Goal: Task Accomplishment & Management: Complete application form

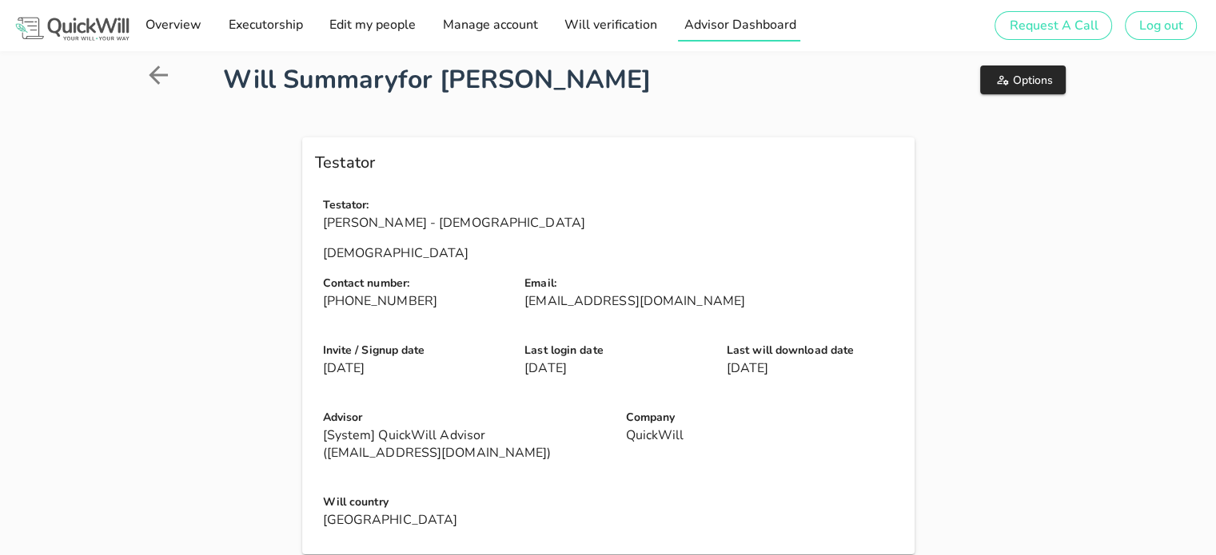
drag, startPoint x: 850, startPoint y: 90, endPoint x: 782, endPoint y: 25, distance: 94.4
click at [782, 25] on span "Advisor Dashboard" at bounding box center [738, 25] width 113 height 18
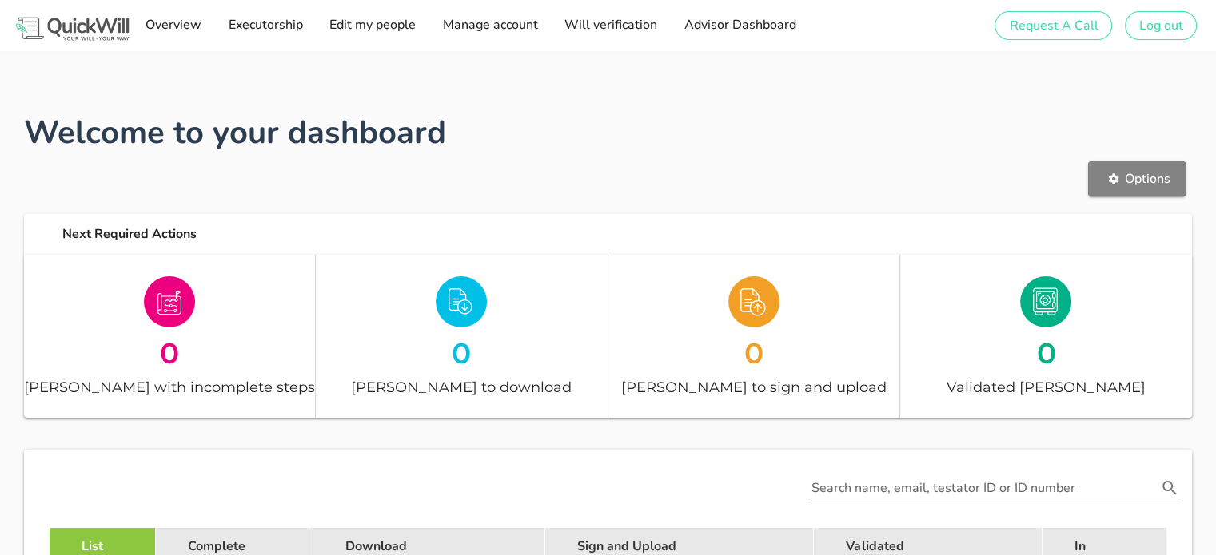
click at [1122, 183] on span "Options" at bounding box center [1137, 179] width 66 height 18
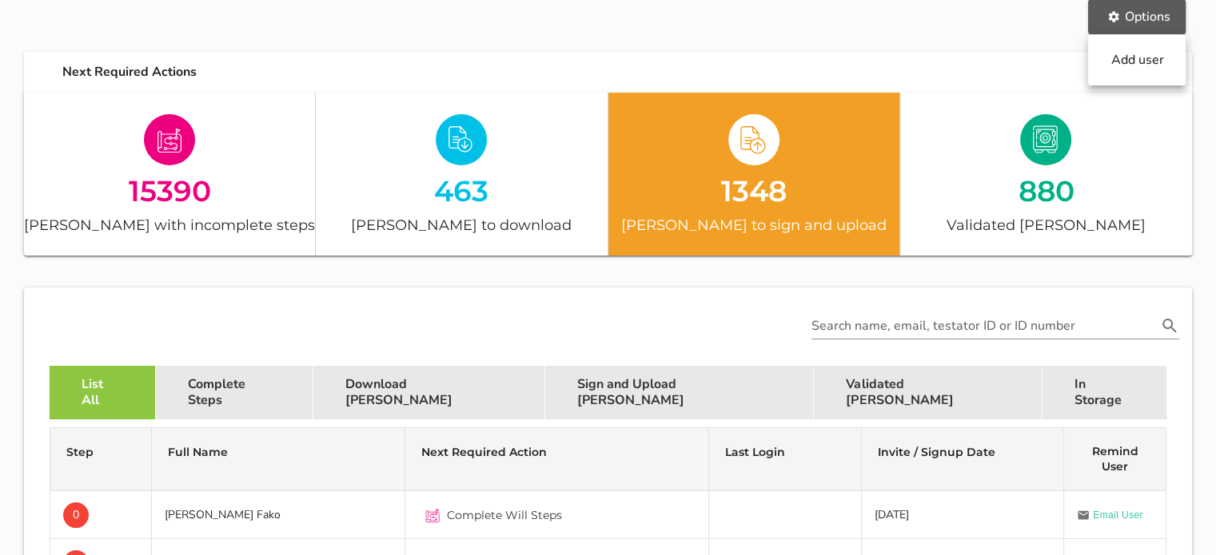
scroll to position [163, 0]
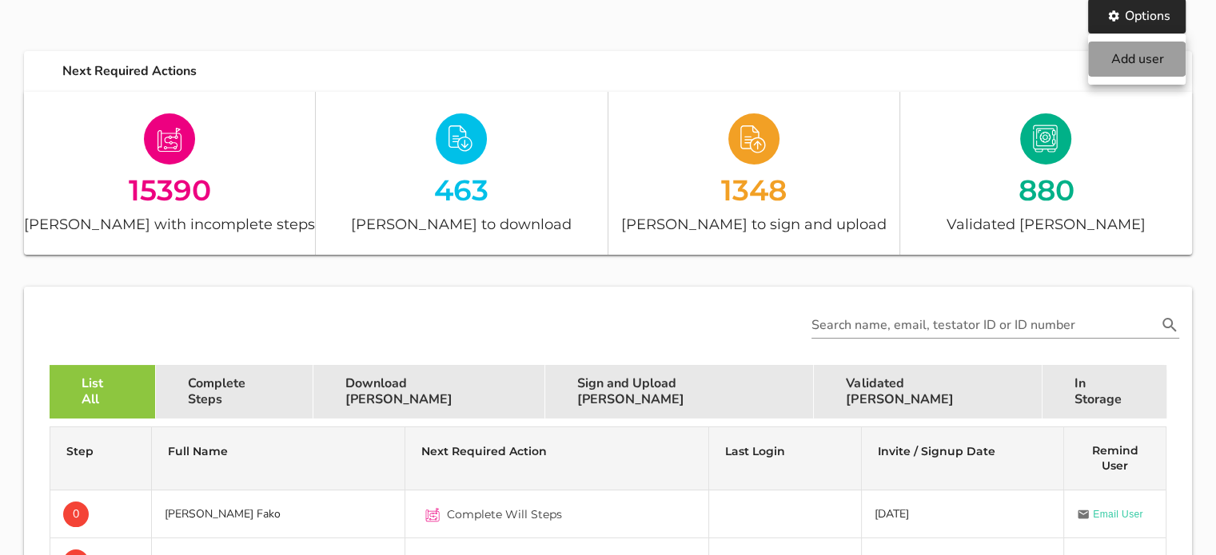
click at [1144, 57] on span "Add user" at bounding box center [1137, 59] width 66 height 18
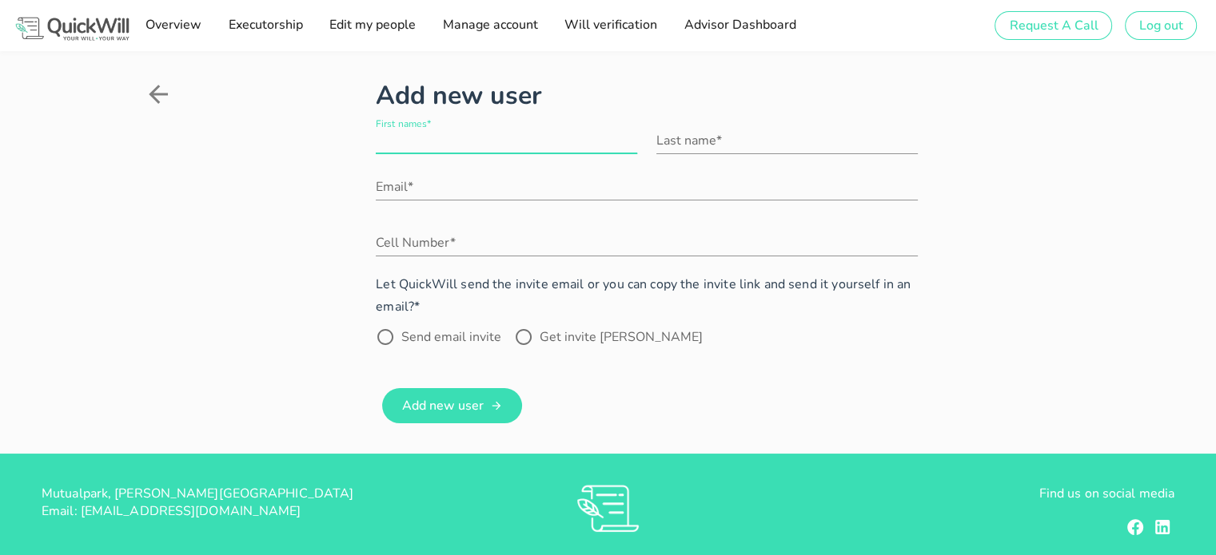
click at [559, 134] on input "First names*" at bounding box center [506, 141] width 261 height 26
type input "Eran"
click at [705, 134] on input "Last name*" at bounding box center [786, 141] width 261 height 26
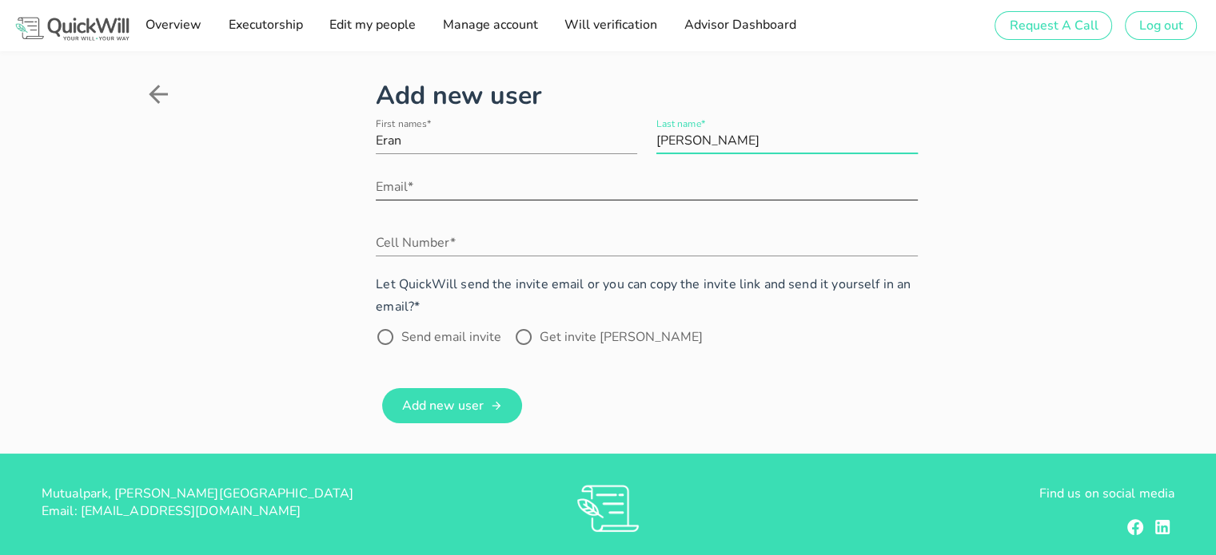
type input "[PERSON_NAME]"
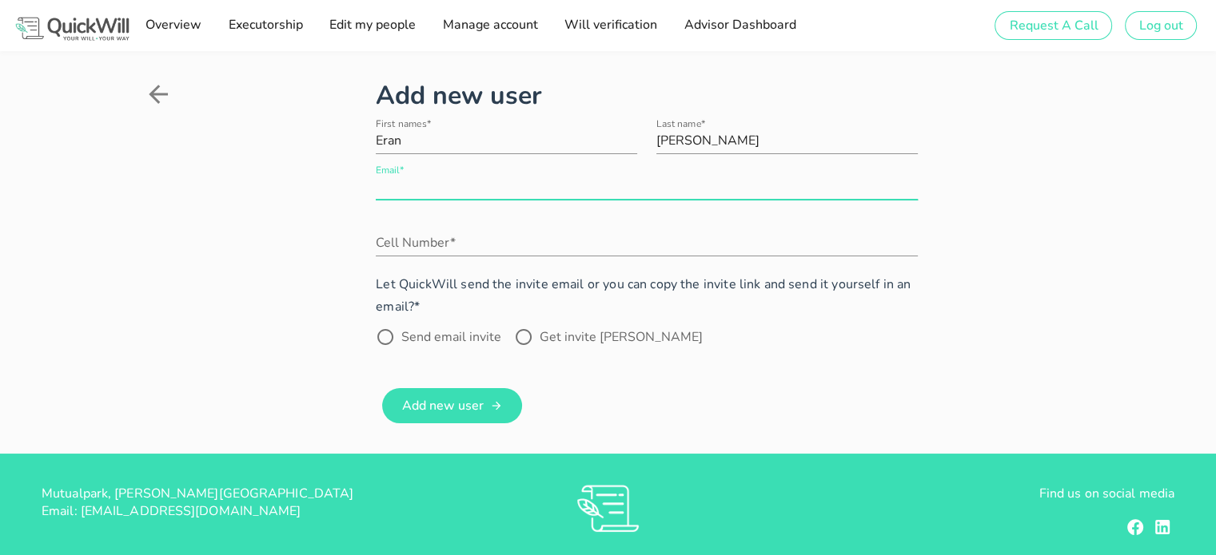
click at [550, 186] on input "Email*" at bounding box center [646, 187] width 541 height 26
paste input "[EMAIL_ADDRESS][DOMAIN_NAME]"
type input "[EMAIL_ADDRESS][DOMAIN_NAME]"
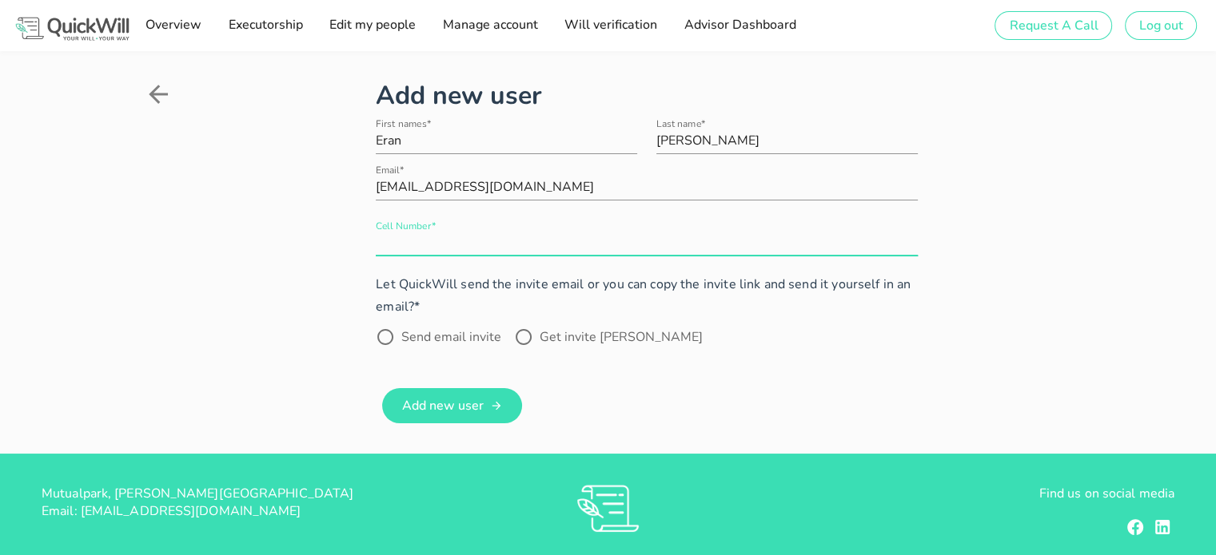
click at [400, 248] on input "Cell Number*" at bounding box center [646, 243] width 541 height 26
type input "0832780000"
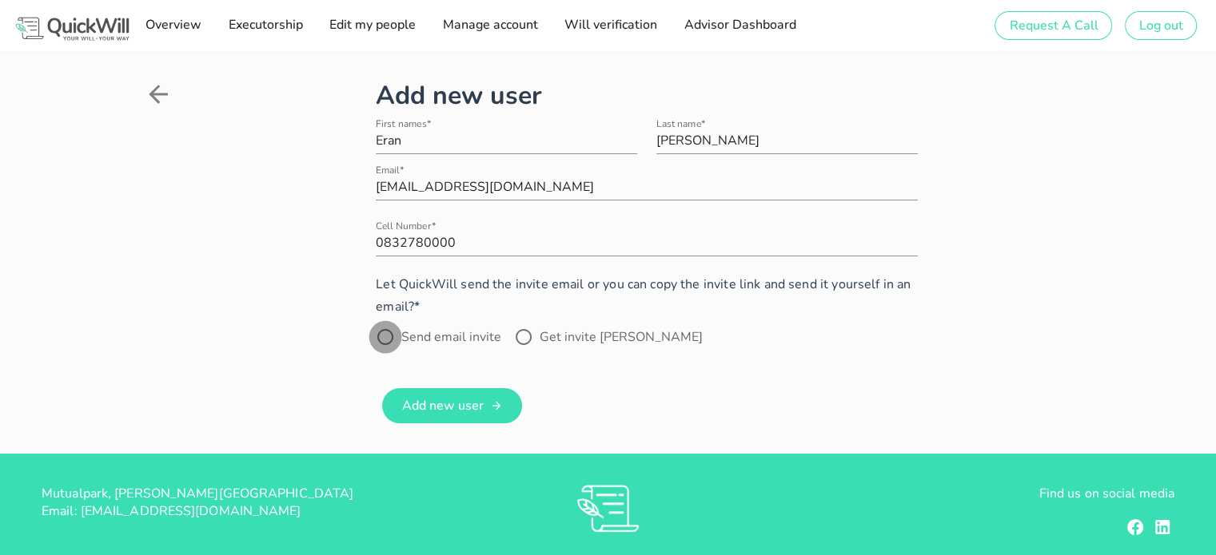
click at [378, 341] on div at bounding box center [385, 337] width 27 height 27
radio input "true"
click at [440, 401] on span "Add new user" at bounding box center [442, 406] width 82 height 18
radio input "false"
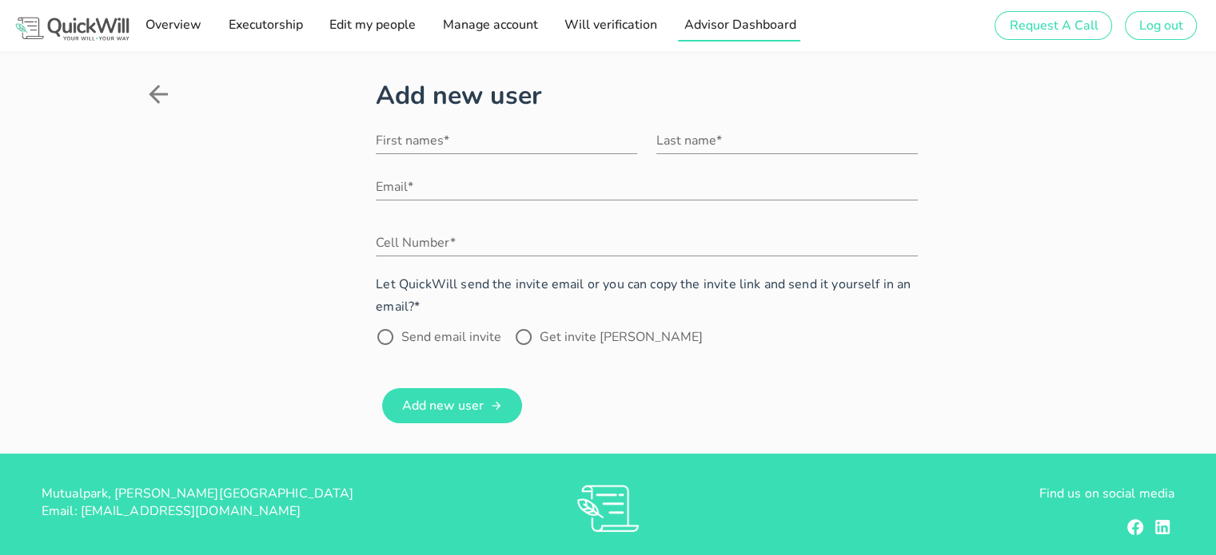
click at [729, 29] on span "Advisor Dashboard" at bounding box center [738, 25] width 113 height 18
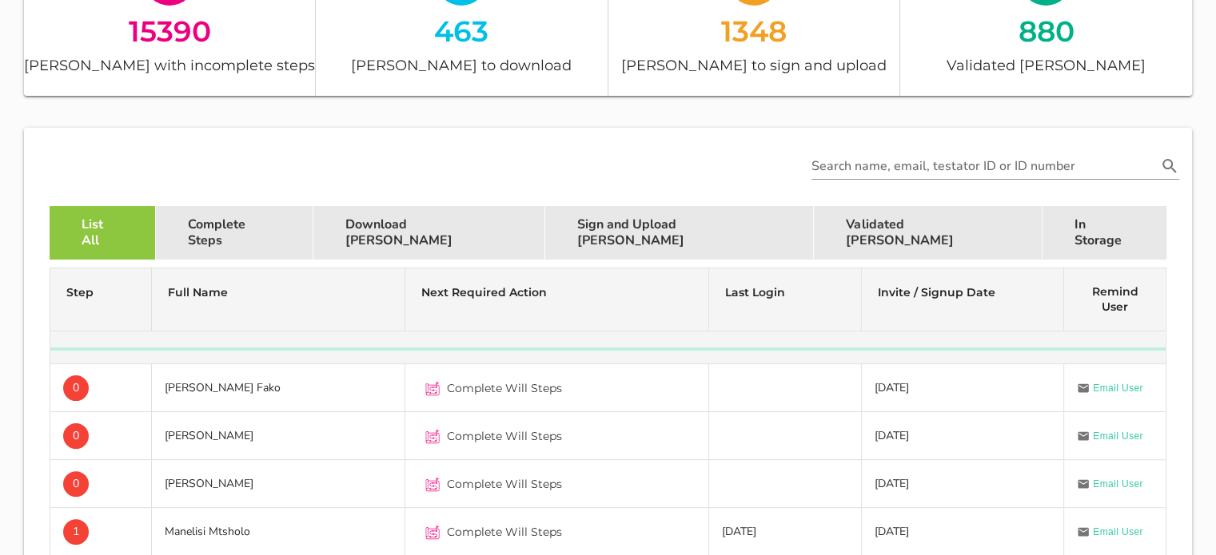
scroll to position [374, 0]
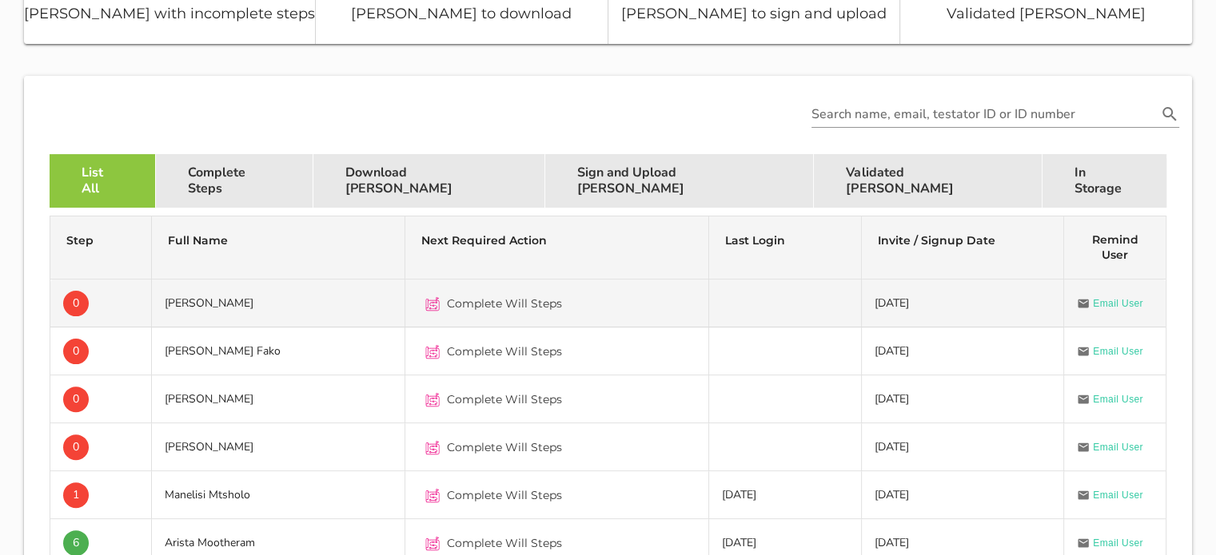
click at [261, 310] on td "[PERSON_NAME]" at bounding box center [278, 304] width 253 height 48
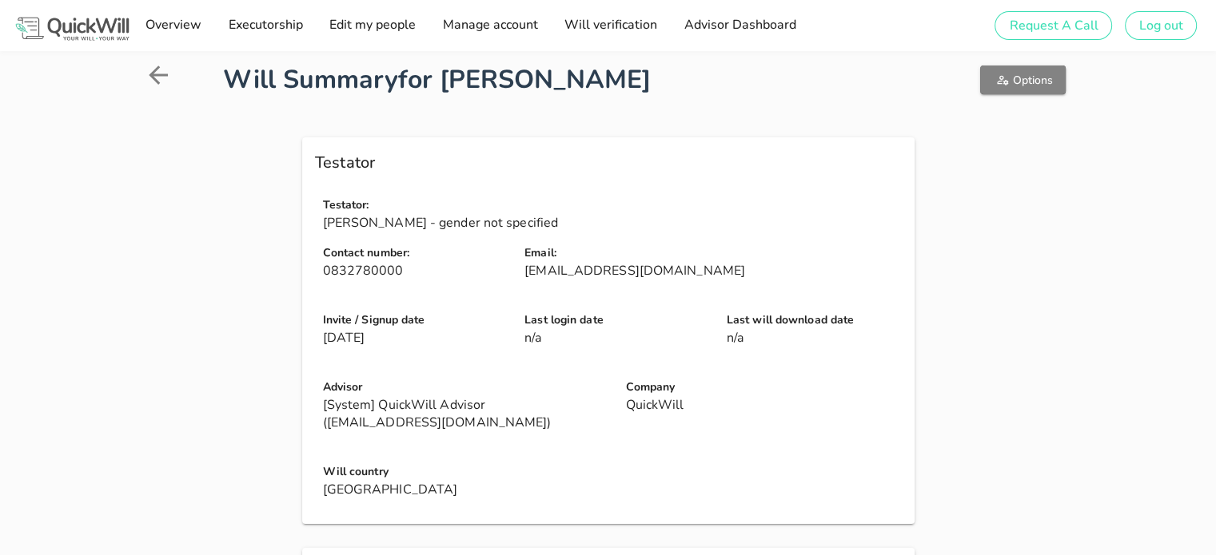
click at [1043, 74] on span "Options" at bounding box center [1023, 80] width 60 height 15
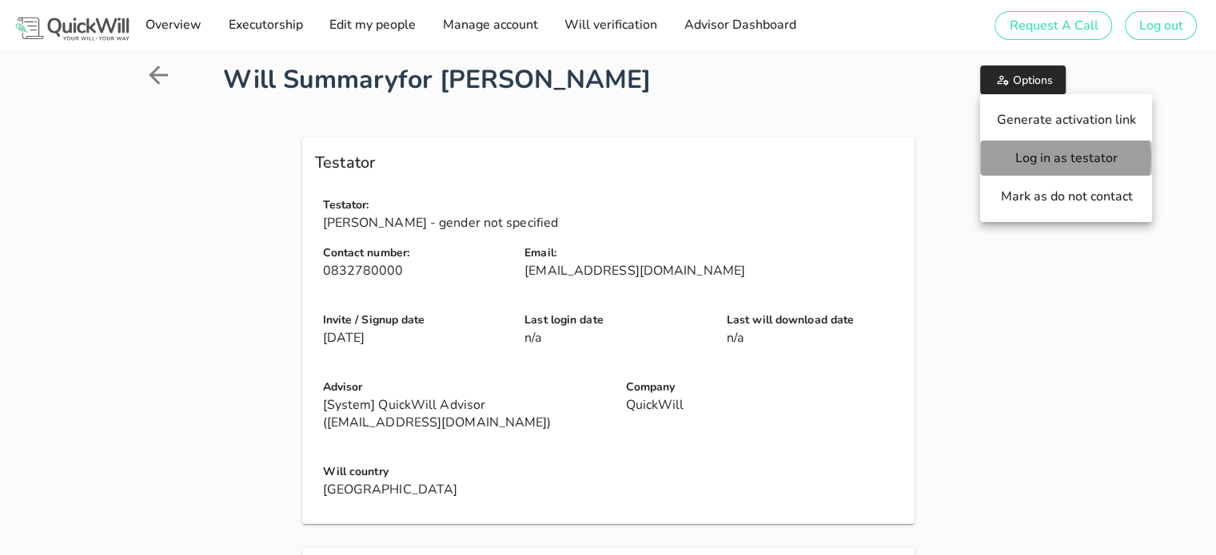
click at [1047, 157] on span "Log in as testator" at bounding box center [1066, 158] width 140 height 18
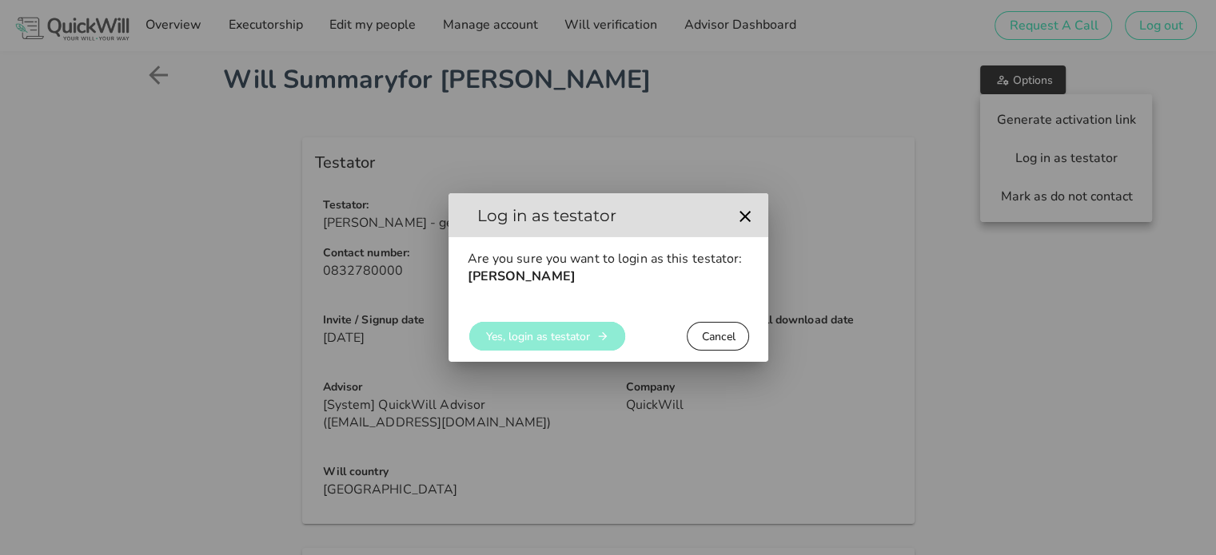
click at [552, 344] on button "Yes, login as testator" at bounding box center [547, 336] width 156 height 29
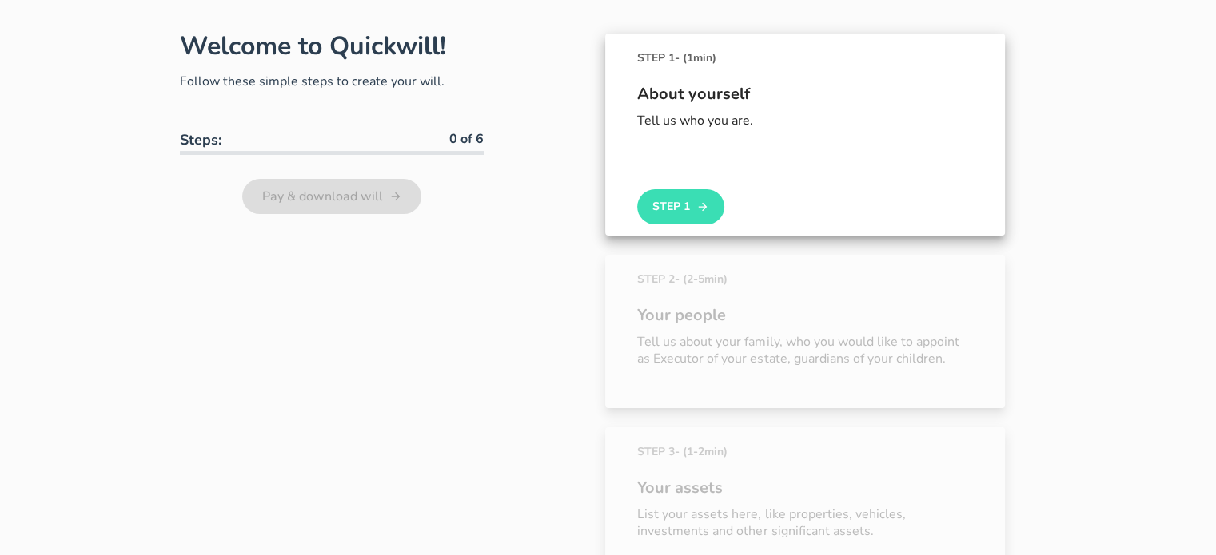
scroll to position [149, 0]
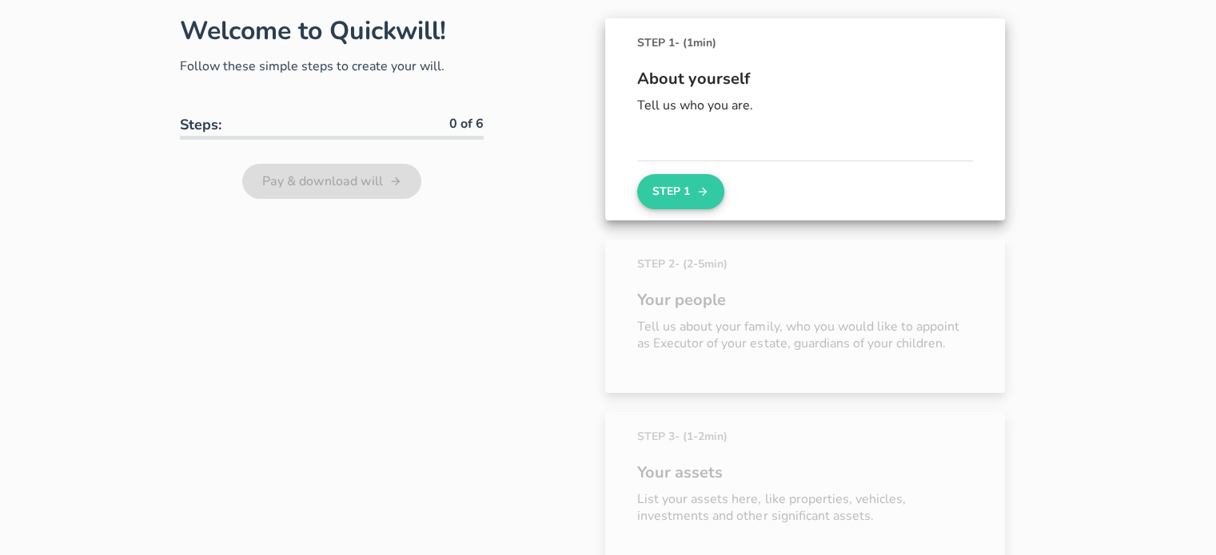
click at [670, 197] on button "Step 1" at bounding box center [680, 191] width 86 height 35
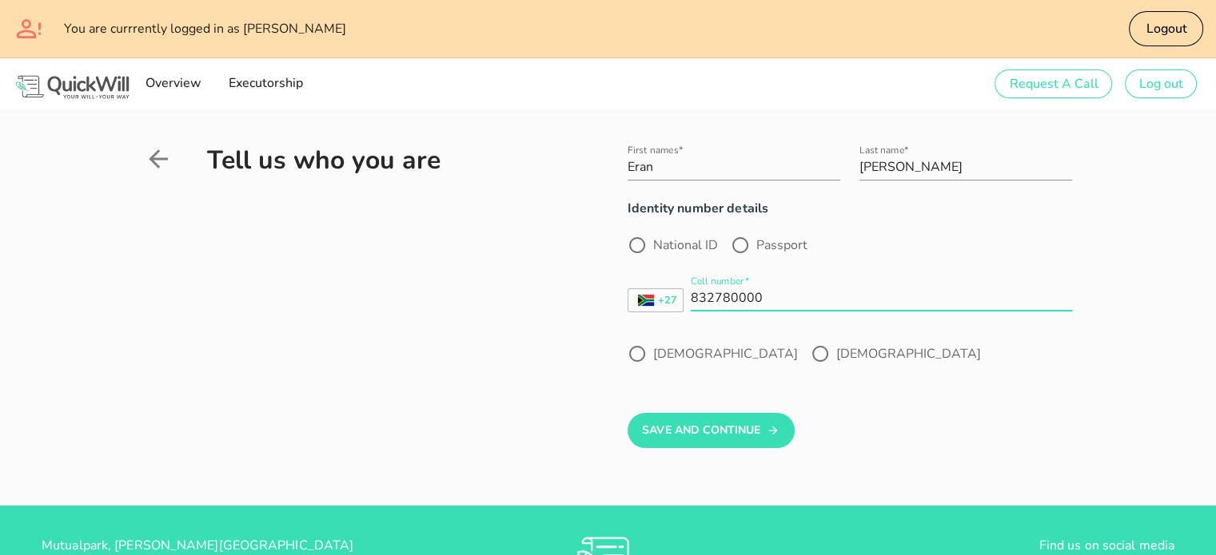
click at [709, 299] on input "832780000" at bounding box center [880, 298] width 381 height 26
click at [710, 299] on input "832780000" at bounding box center [880, 298] width 381 height 26
type input "833780000"
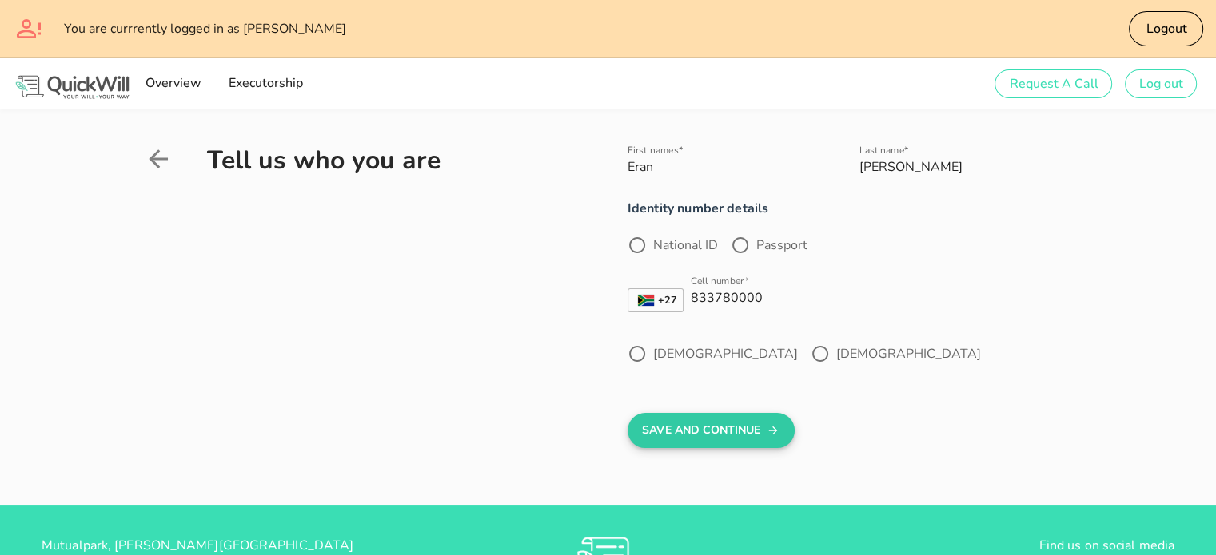
drag, startPoint x: 640, startPoint y: 351, endPoint x: 690, endPoint y: 438, distance: 100.6
click at [690, 438] on form "First names* [PERSON_NAME] Last name* [PERSON_NAME] Identity number details Nat…" at bounding box center [849, 290] width 444 height 316
click at [690, 438] on button "Save And Continue" at bounding box center [710, 430] width 167 height 35
click at [635, 351] on div at bounding box center [636, 353] width 27 height 27
radio input "true"
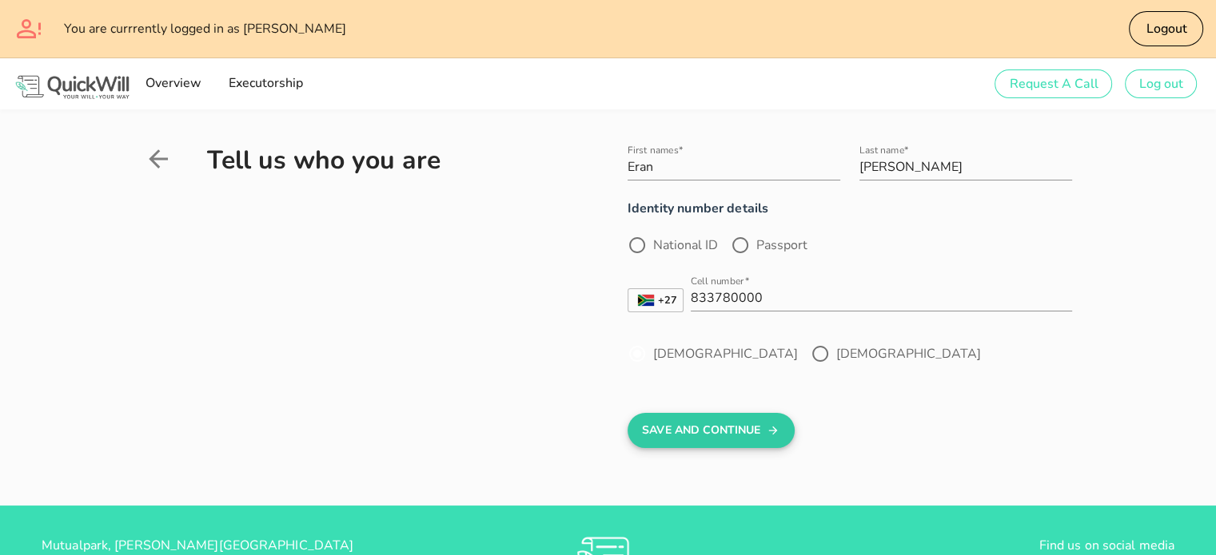
click at [748, 428] on button "Save And Continue" at bounding box center [710, 430] width 167 height 35
click at [692, 418] on button "Save And Continue" at bounding box center [710, 430] width 167 height 35
click at [632, 238] on div at bounding box center [636, 245] width 27 height 27
radio input "true"
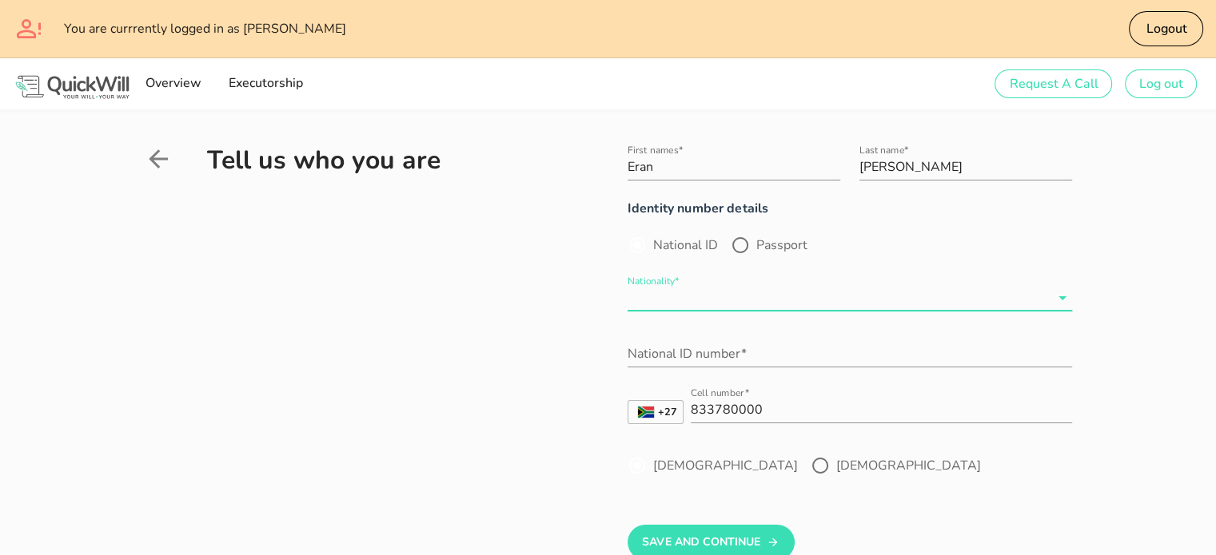
click at [692, 299] on input "Nationality*" at bounding box center [838, 298] width 422 height 26
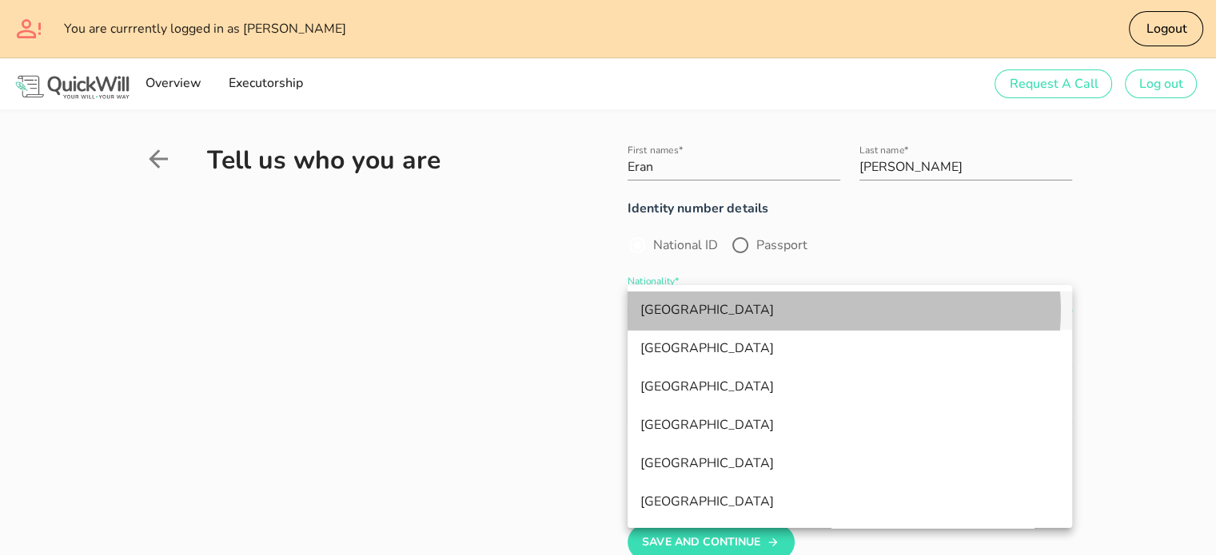
click at [678, 314] on div "[GEOGRAPHIC_DATA]" at bounding box center [849, 310] width 419 height 15
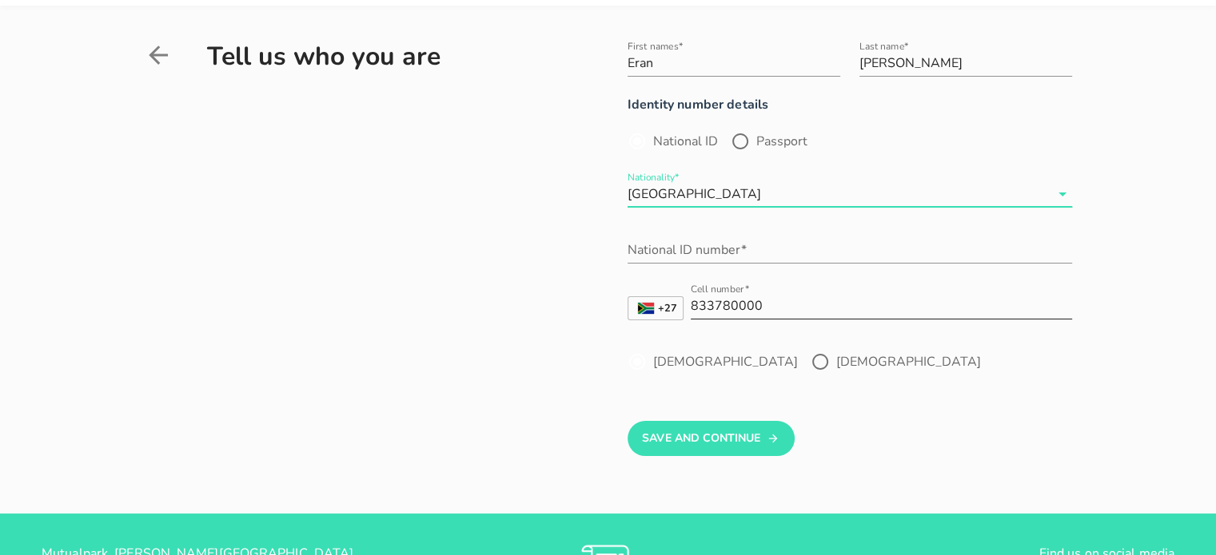
scroll to position [113, 0]
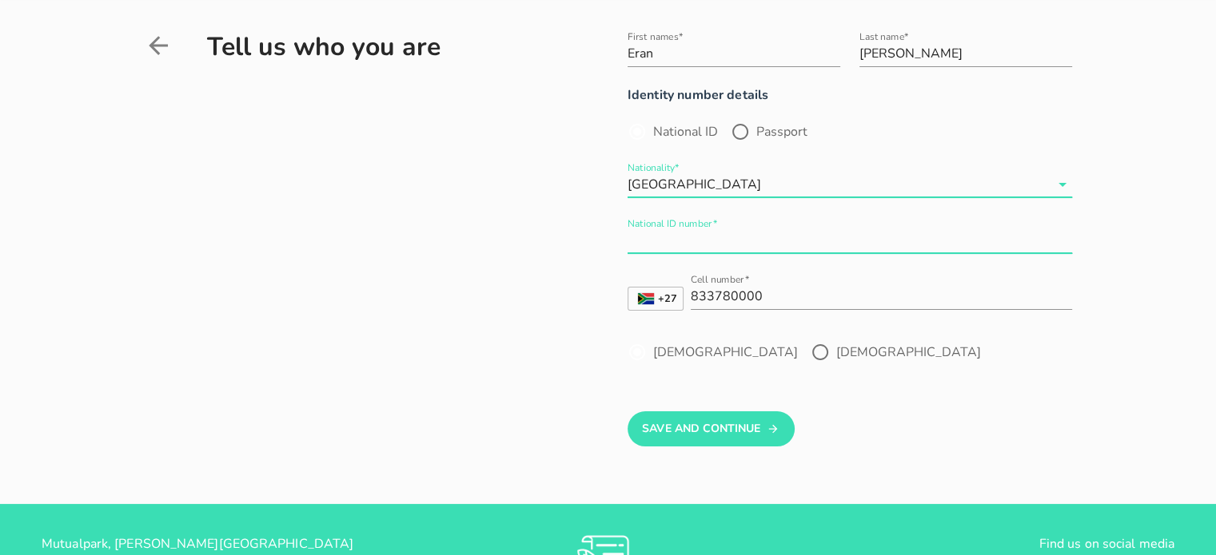
click at [667, 239] on input "National ID number*" at bounding box center [849, 241] width 444 height 26
type input "8004255131082"
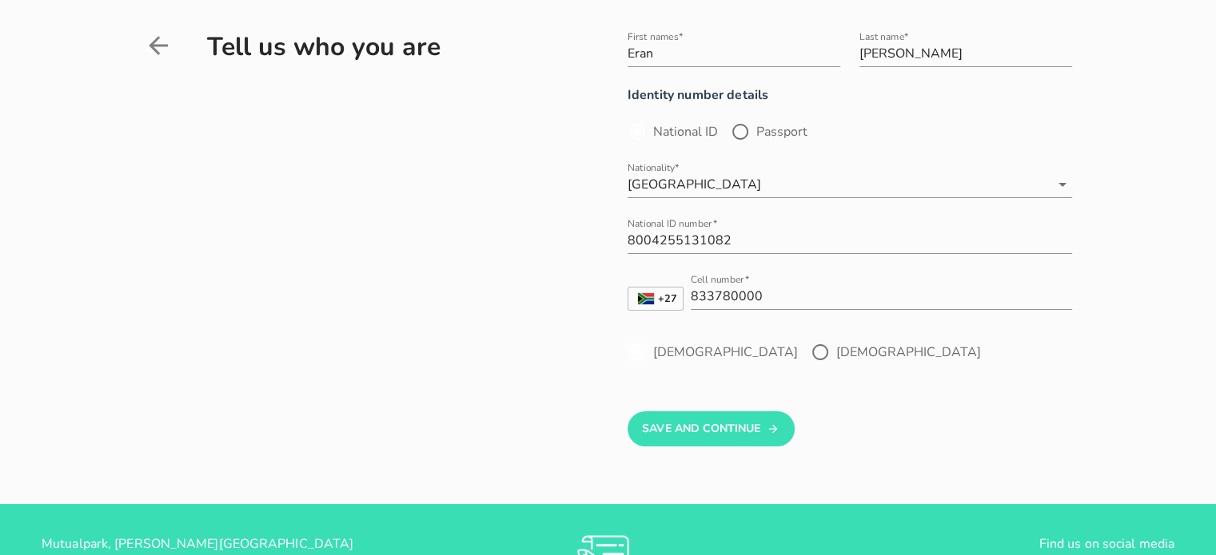
click at [639, 345] on div at bounding box center [636, 352] width 27 height 27
click at [690, 421] on button "Save And Continue" at bounding box center [710, 429] width 167 height 35
